Goal: Find specific page/section: Find specific page/section

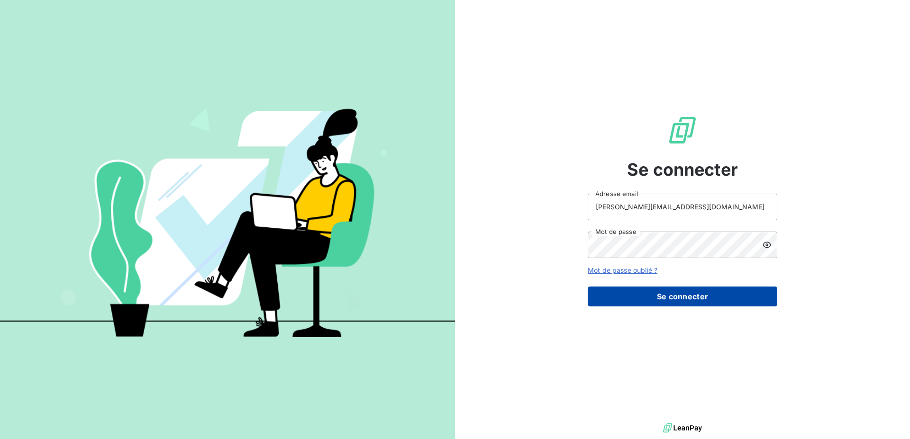
click at [688, 297] on button "Se connecter" at bounding box center [681, 297] width 189 height 20
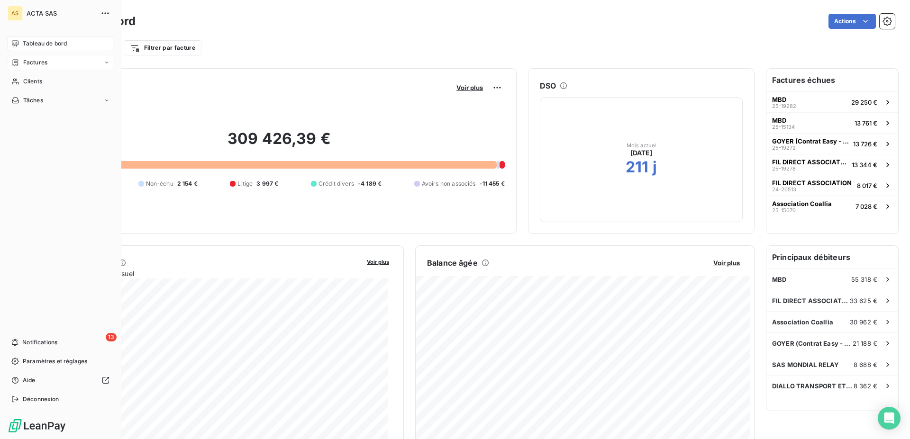
click at [77, 59] on div "Factures" at bounding box center [61, 62] width 106 height 15
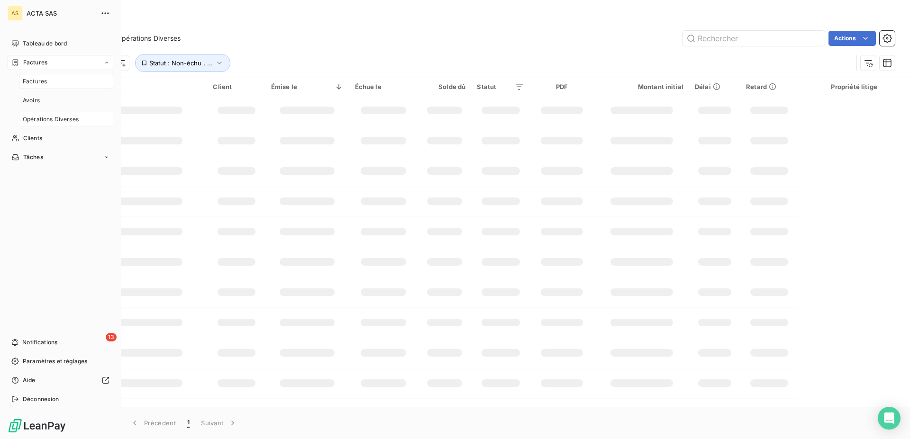
click at [70, 116] on span "Opérations Diverses" at bounding box center [51, 119] width 56 height 9
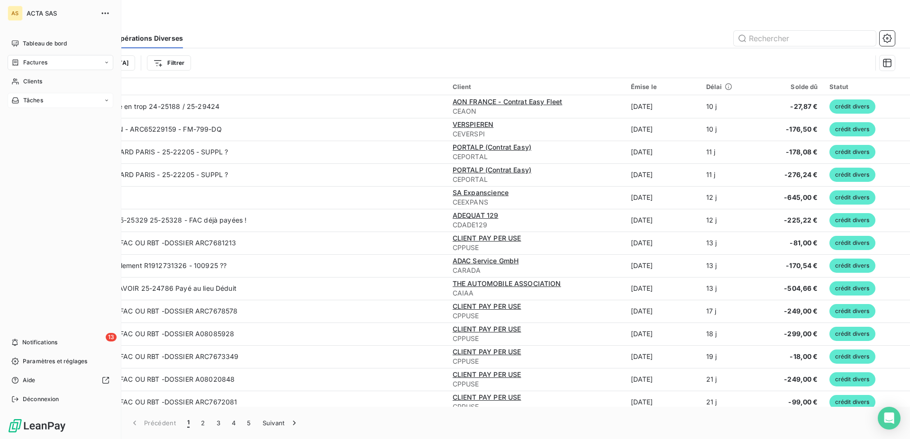
click at [48, 99] on div "Tâches" at bounding box center [61, 100] width 106 height 15
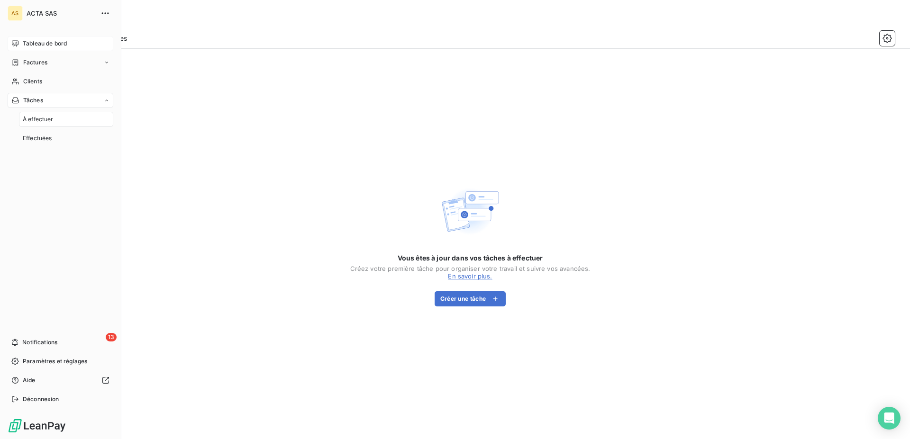
click at [35, 40] on span "Tableau de bord" at bounding box center [45, 43] width 44 height 9
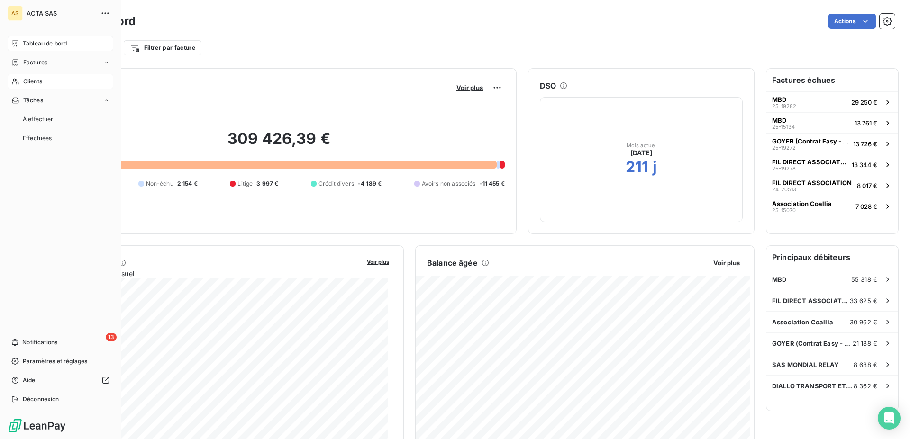
click at [21, 81] on div "Clients" at bounding box center [61, 81] width 106 height 15
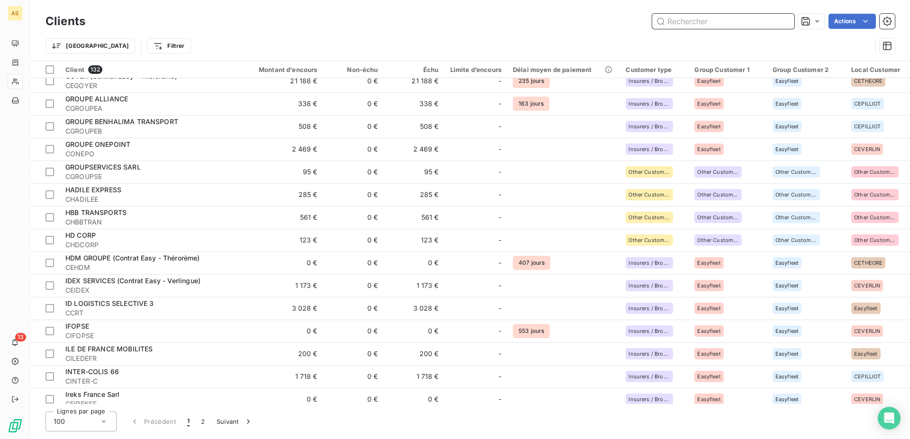
scroll to position [1353, 0]
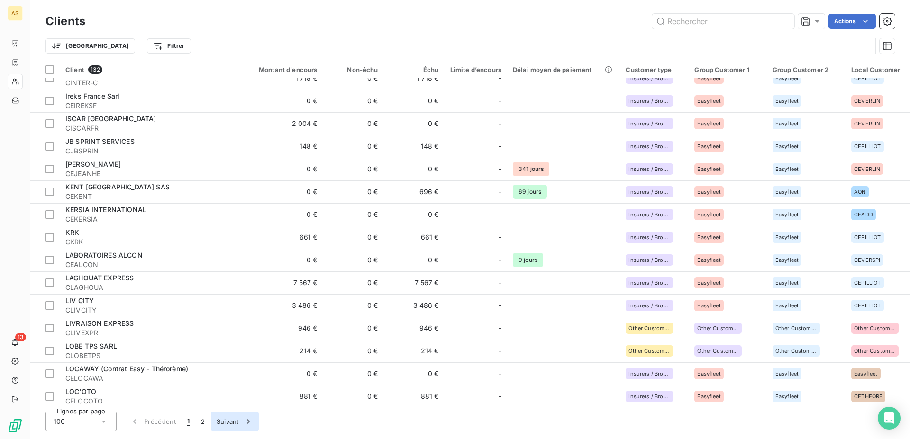
click at [227, 417] on button "Suivant" at bounding box center [235, 422] width 48 height 20
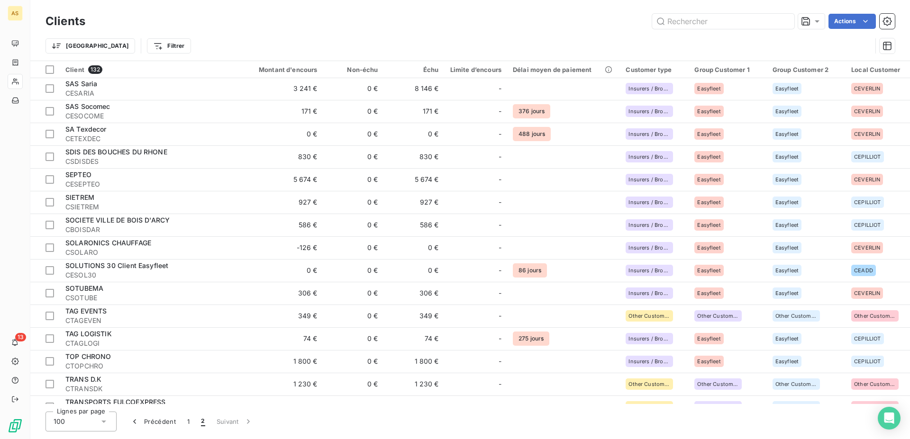
scroll to position [0, 0]
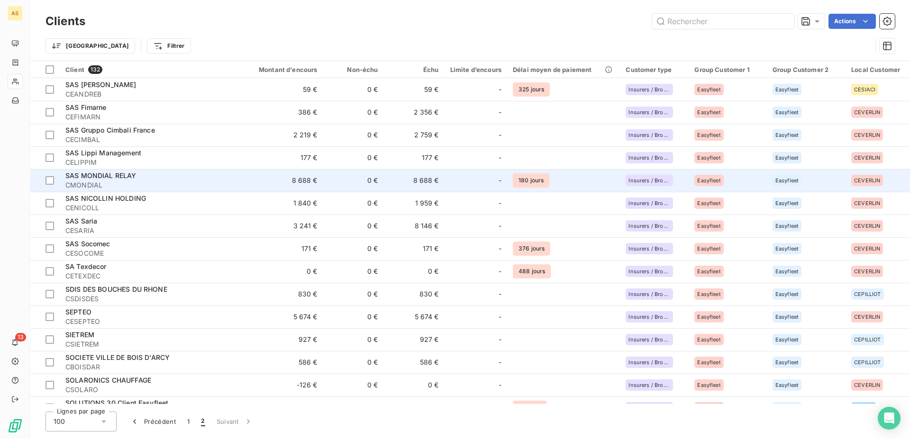
click at [81, 176] on span "SAS MONDIAL RELAY" at bounding box center [100, 175] width 71 height 8
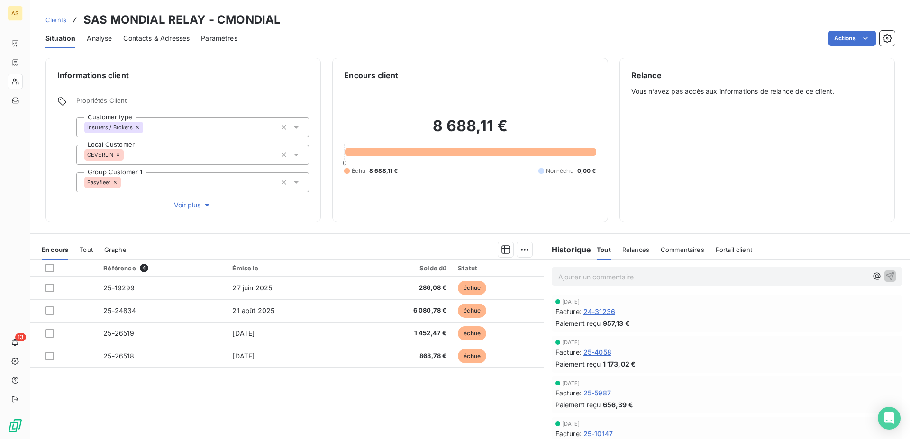
click at [53, 19] on span "Clients" at bounding box center [55, 20] width 21 height 8
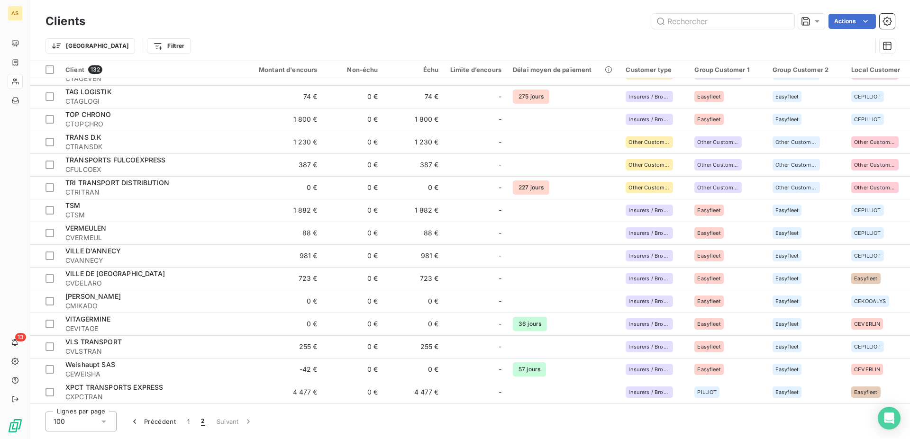
scroll to position [362, 0]
